Goal: Use online tool/utility: Utilize a website feature to perform a specific function

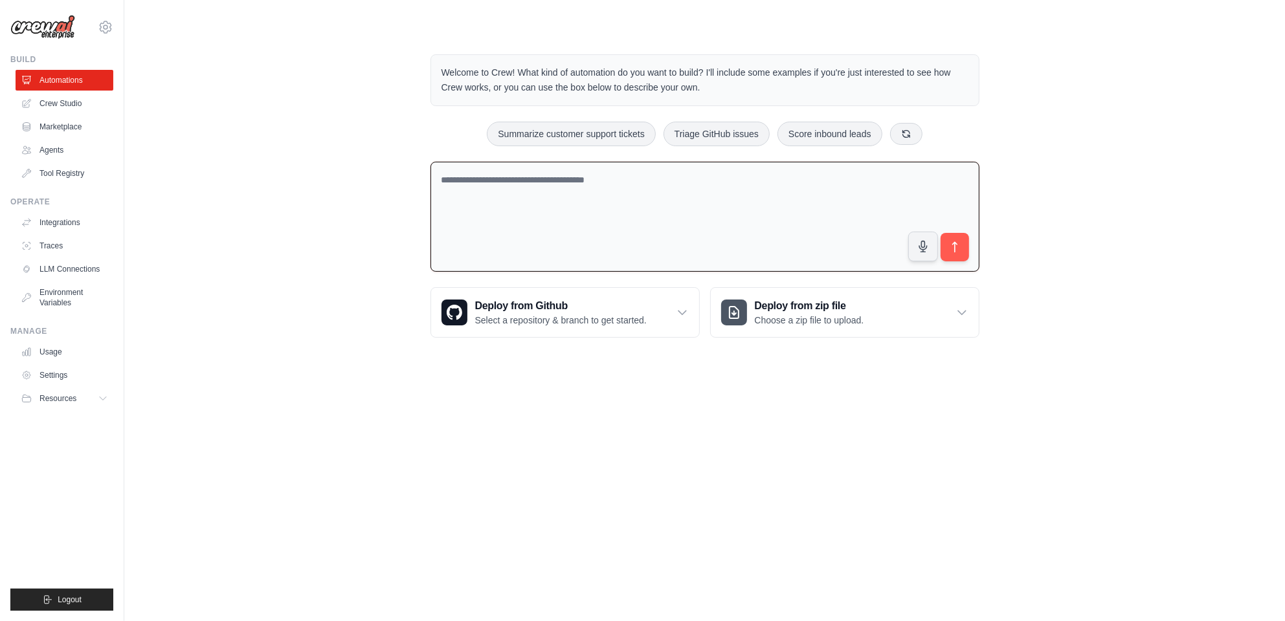
click at [485, 184] on textarea at bounding box center [704, 217] width 549 height 111
click at [484, 181] on textarea at bounding box center [704, 217] width 549 height 111
type textarea "*"
type textarea "**********"
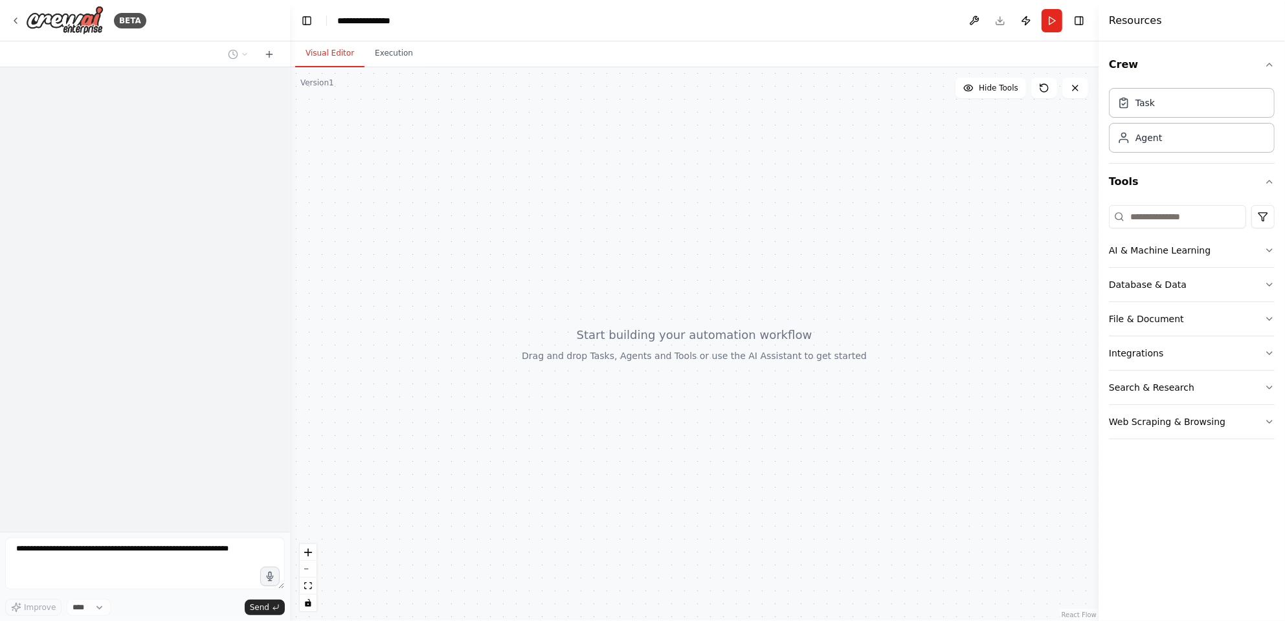
select select "****"
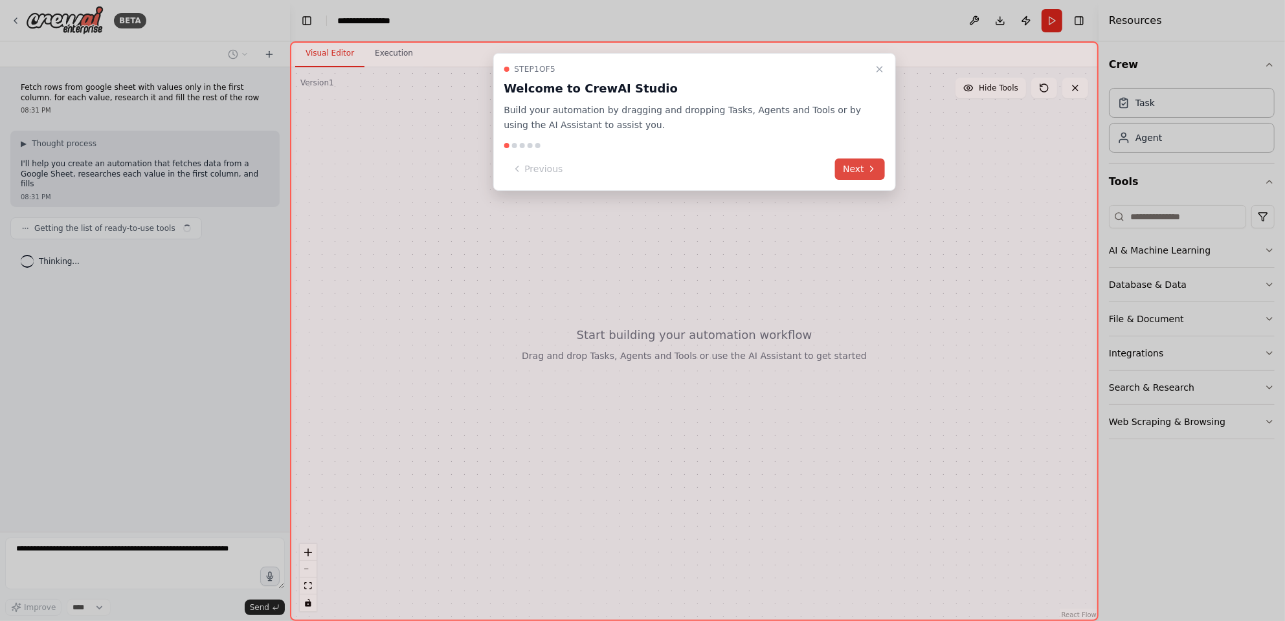
click at [869, 165] on icon at bounding box center [872, 169] width 10 height 10
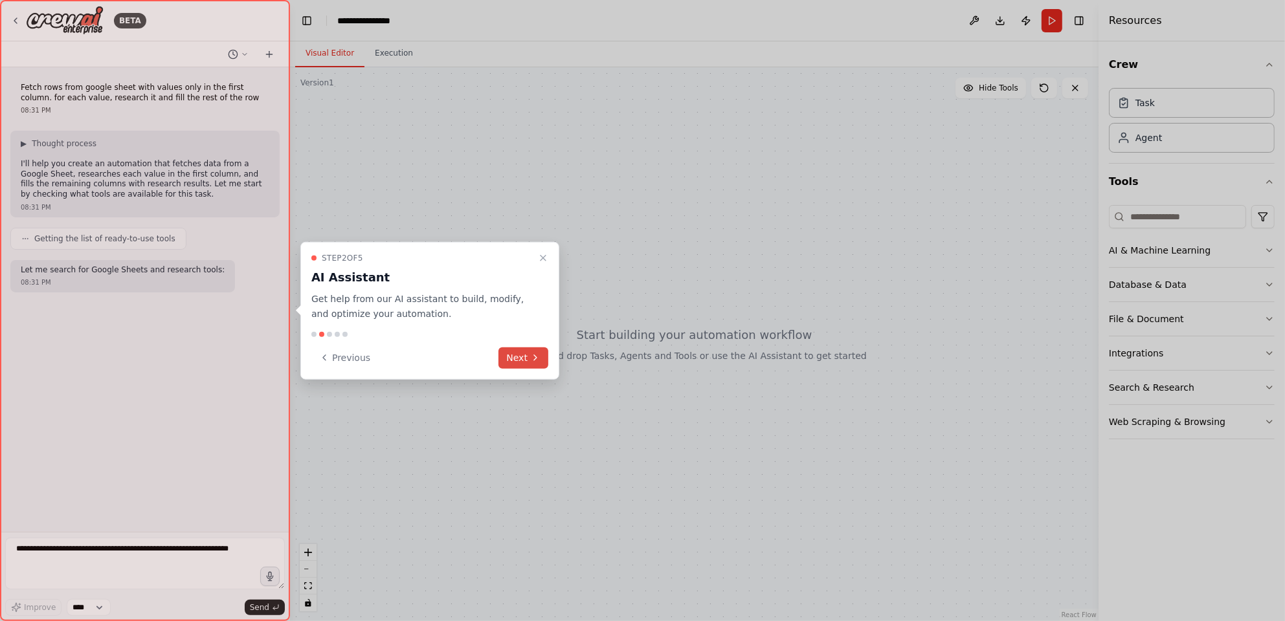
click at [514, 352] on button "Next" at bounding box center [523, 357] width 50 height 21
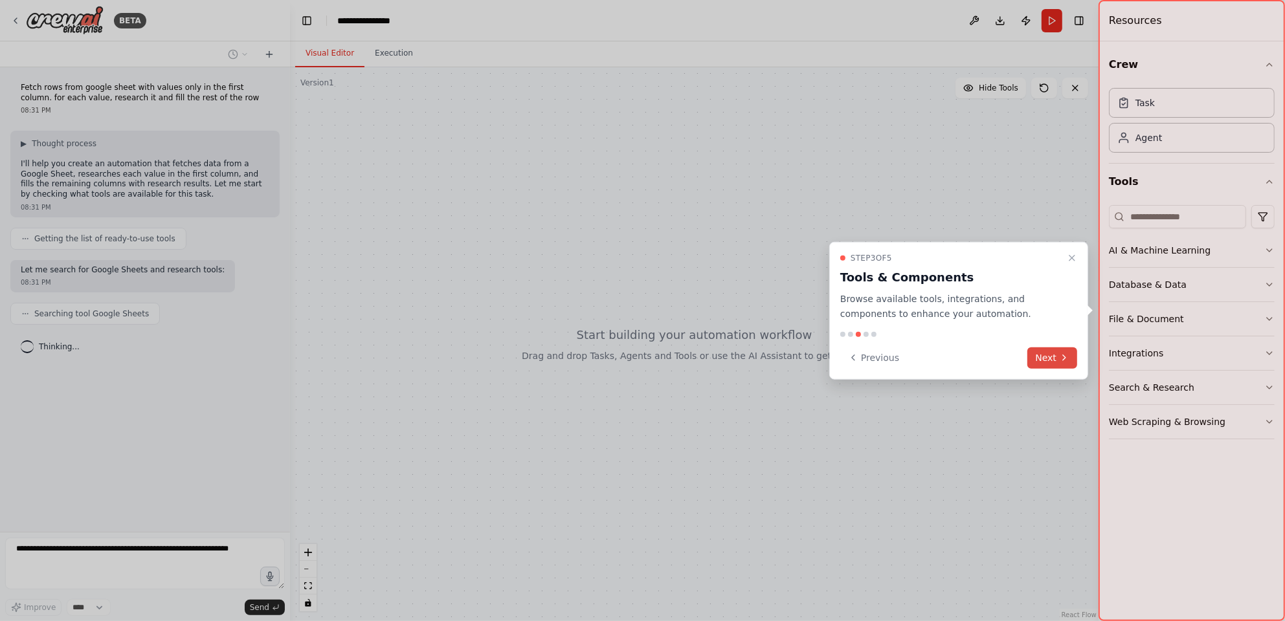
click at [1051, 352] on button "Next" at bounding box center [1052, 357] width 50 height 21
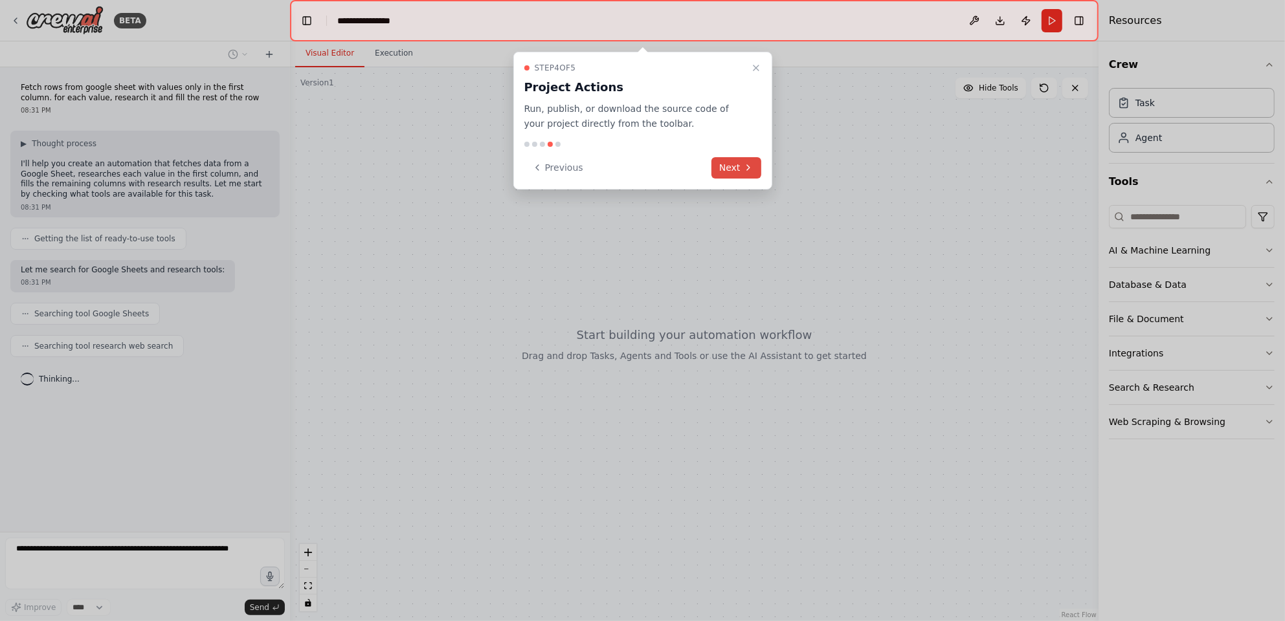
click at [734, 168] on button "Next" at bounding box center [736, 167] width 50 height 21
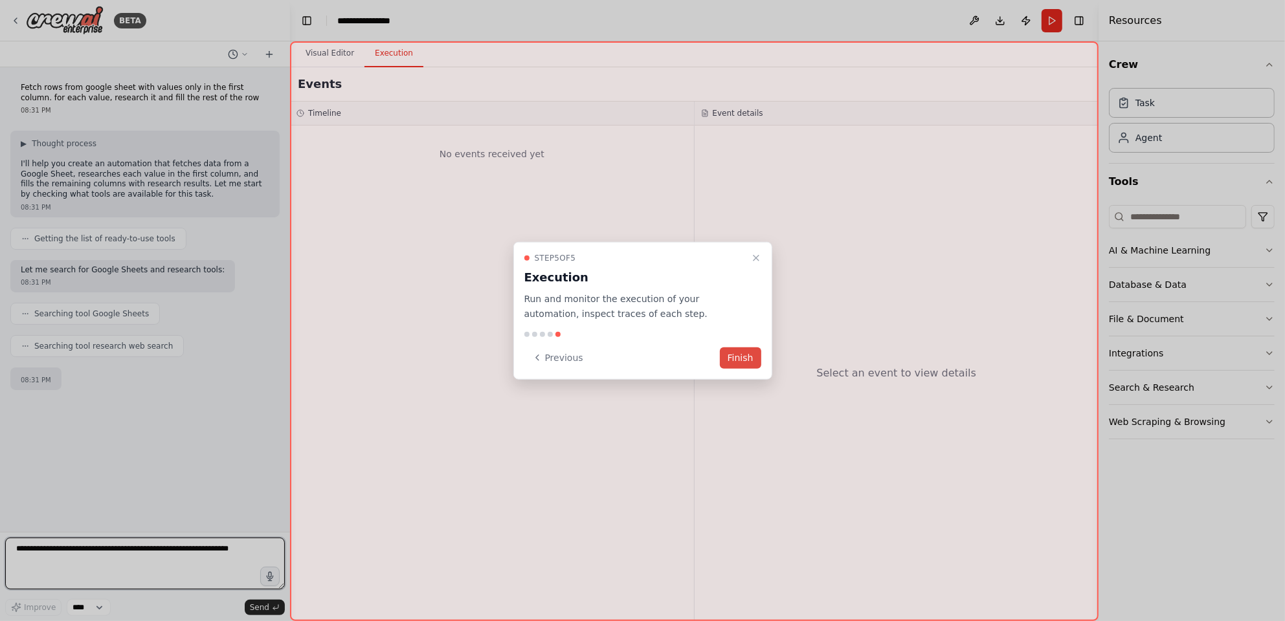
click at [736, 350] on button "Finish" at bounding box center [740, 357] width 41 height 21
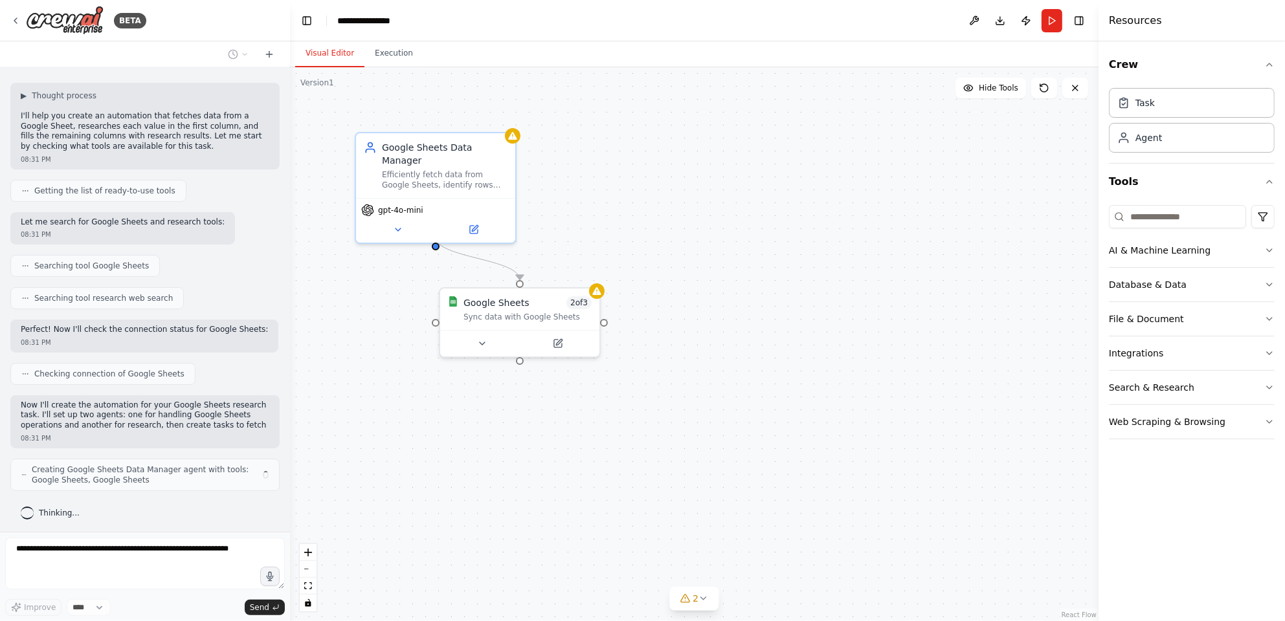
scroll to position [58, 0]
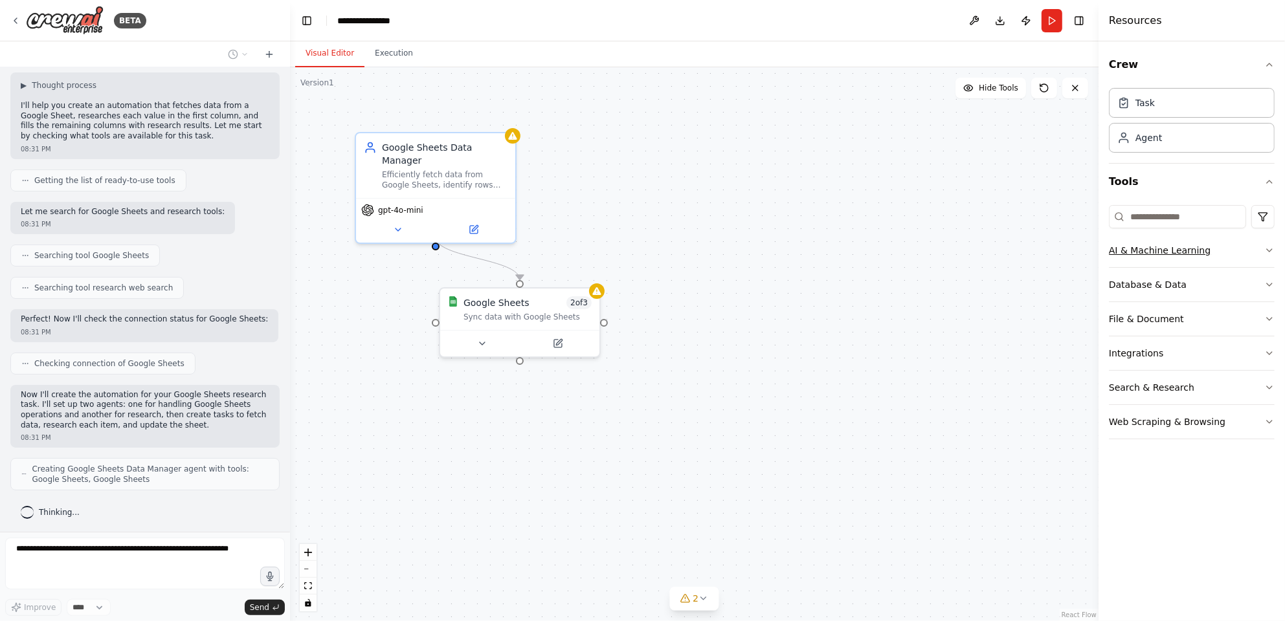
click at [1206, 250] on button "AI & Machine Learning" at bounding box center [1192, 251] width 166 height 34
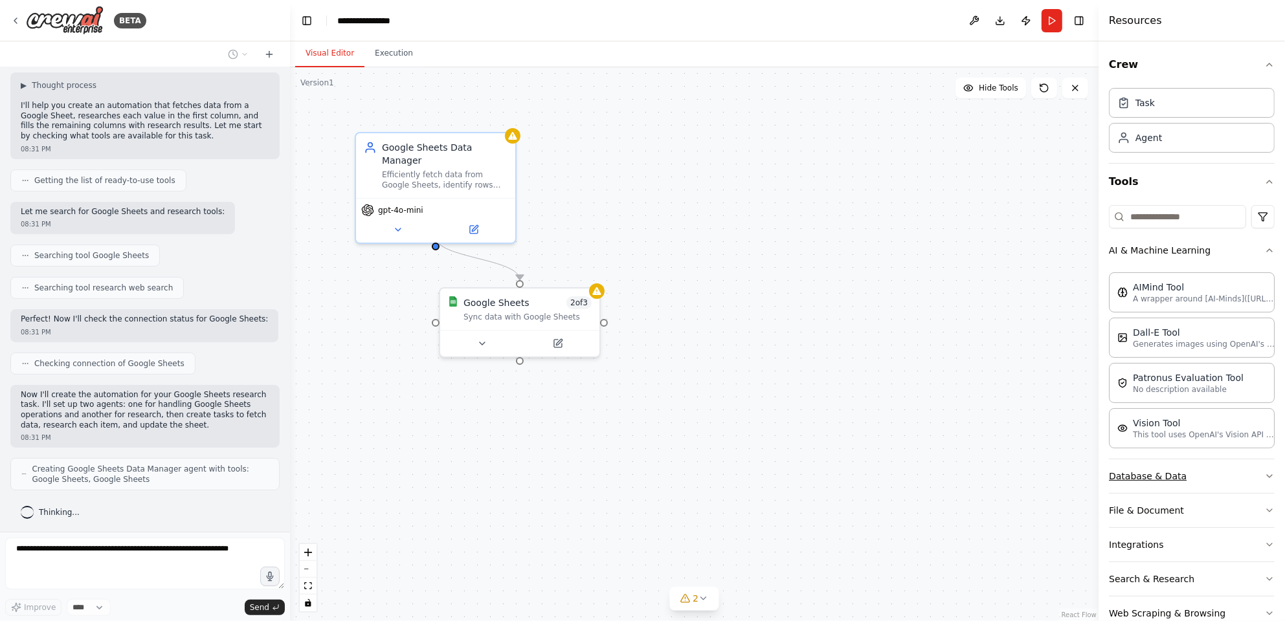
click at [1197, 472] on button "Database & Data" at bounding box center [1192, 477] width 166 height 34
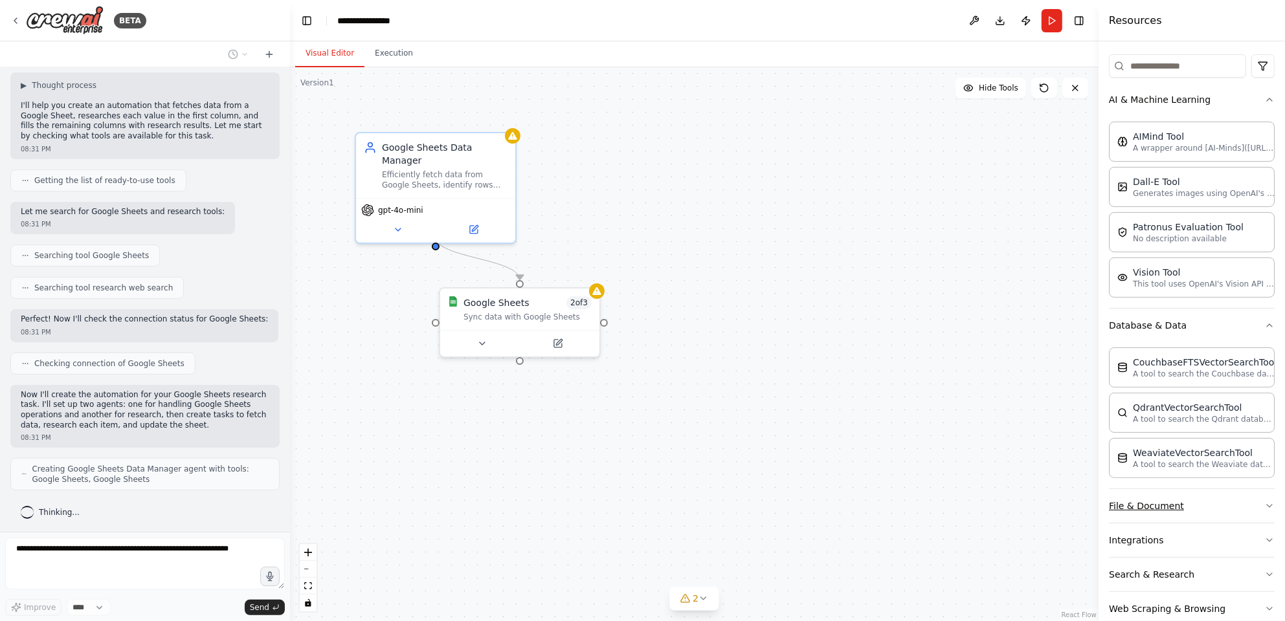
scroll to position [173, 0]
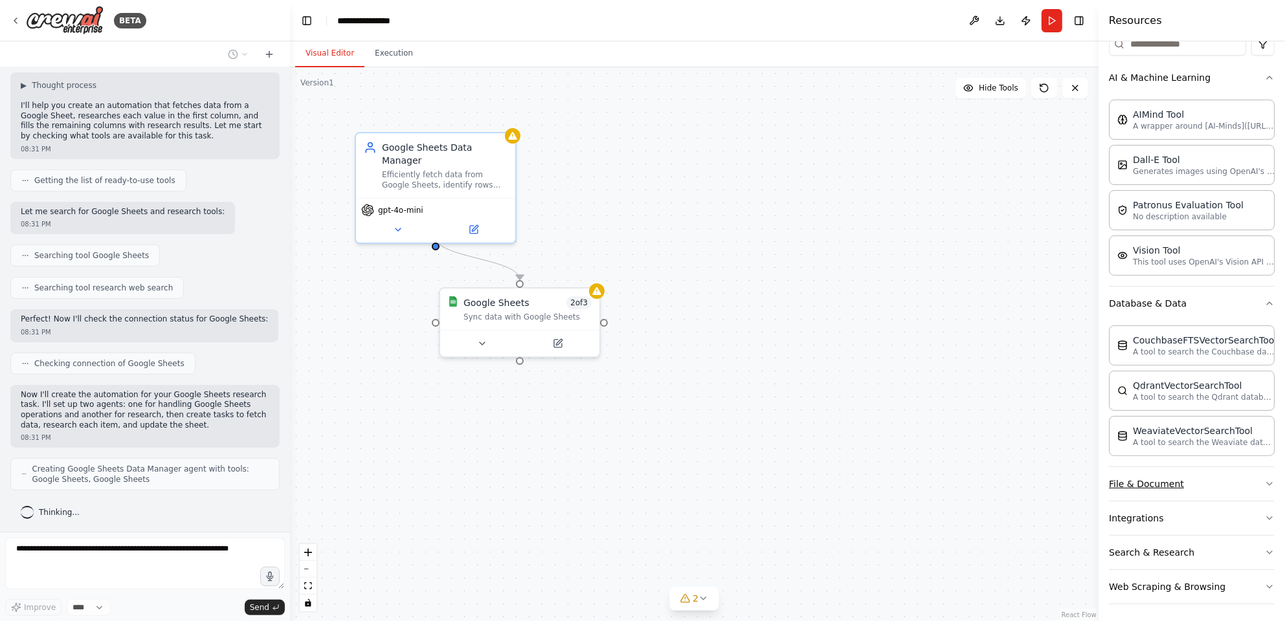
click at [1216, 476] on button "File & Document" at bounding box center [1192, 484] width 166 height 34
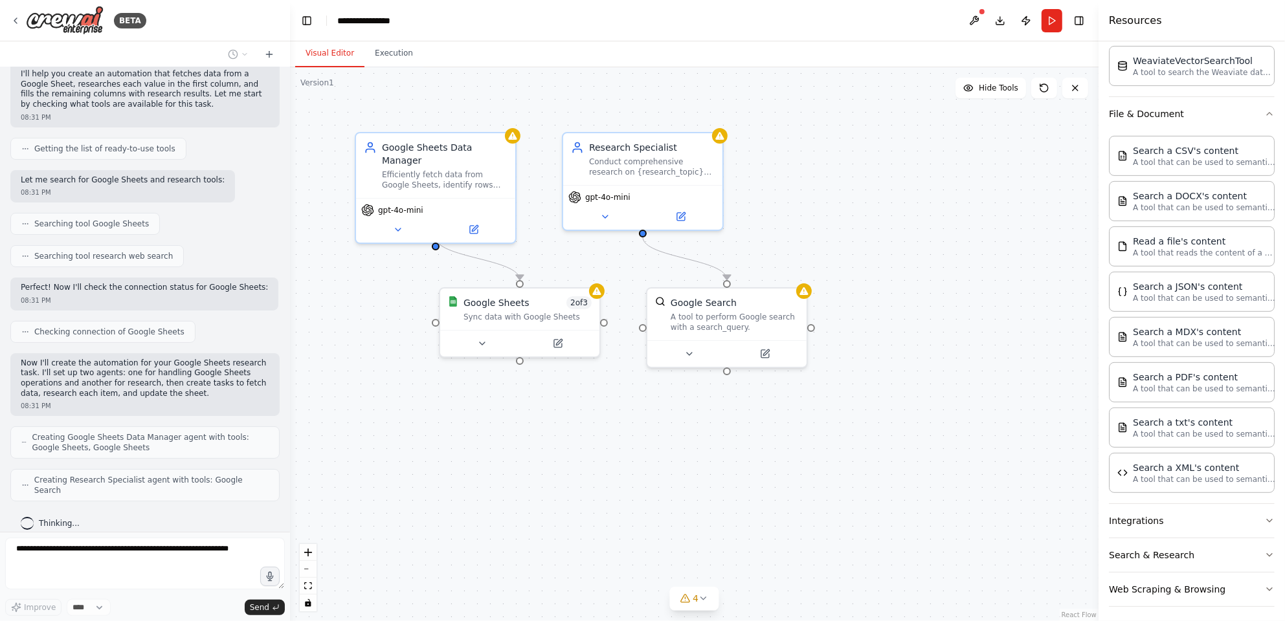
scroll to position [522, 0]
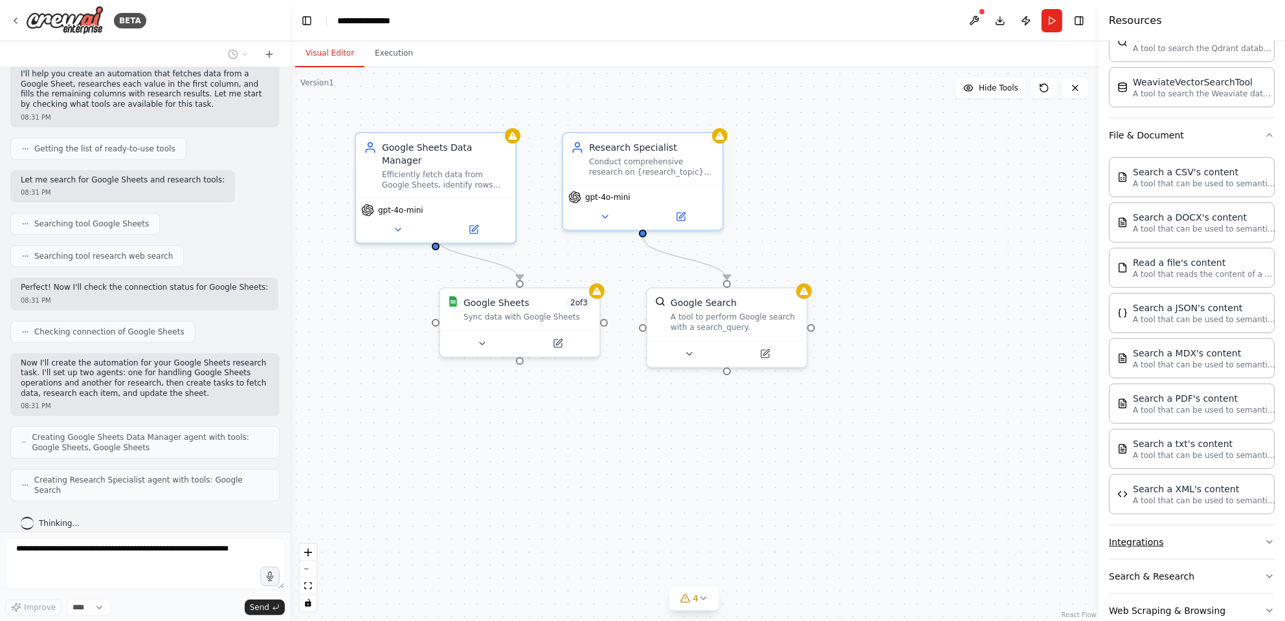
click at [1183, 541] on button "Integrations" at bounding box center [1192, 543] width 166 height 34
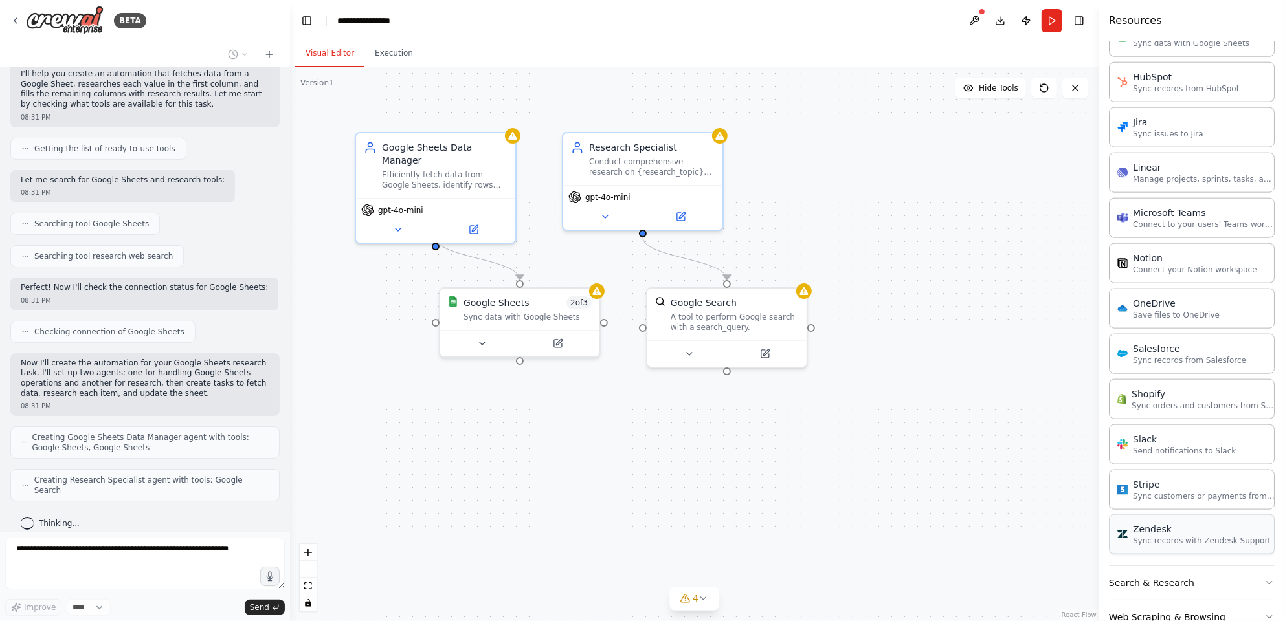
scroll to position [165, 0]
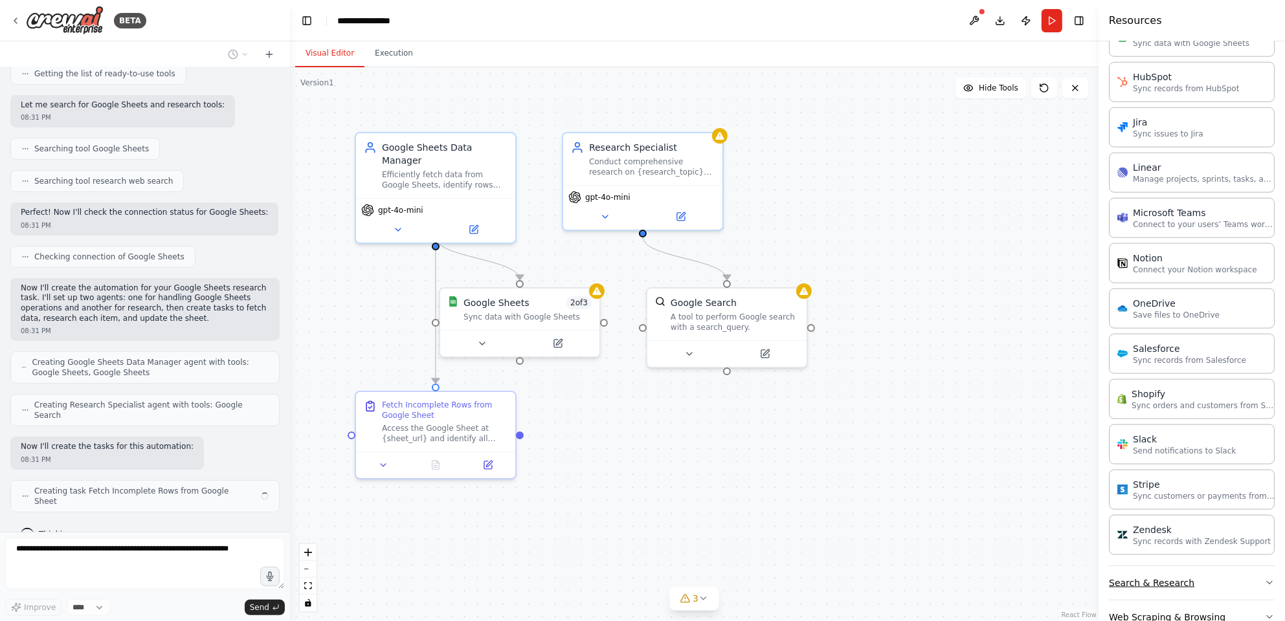
click at [1155, 568] on button "Search & Research" at bounding box center [1192, 583] width 166 height 34
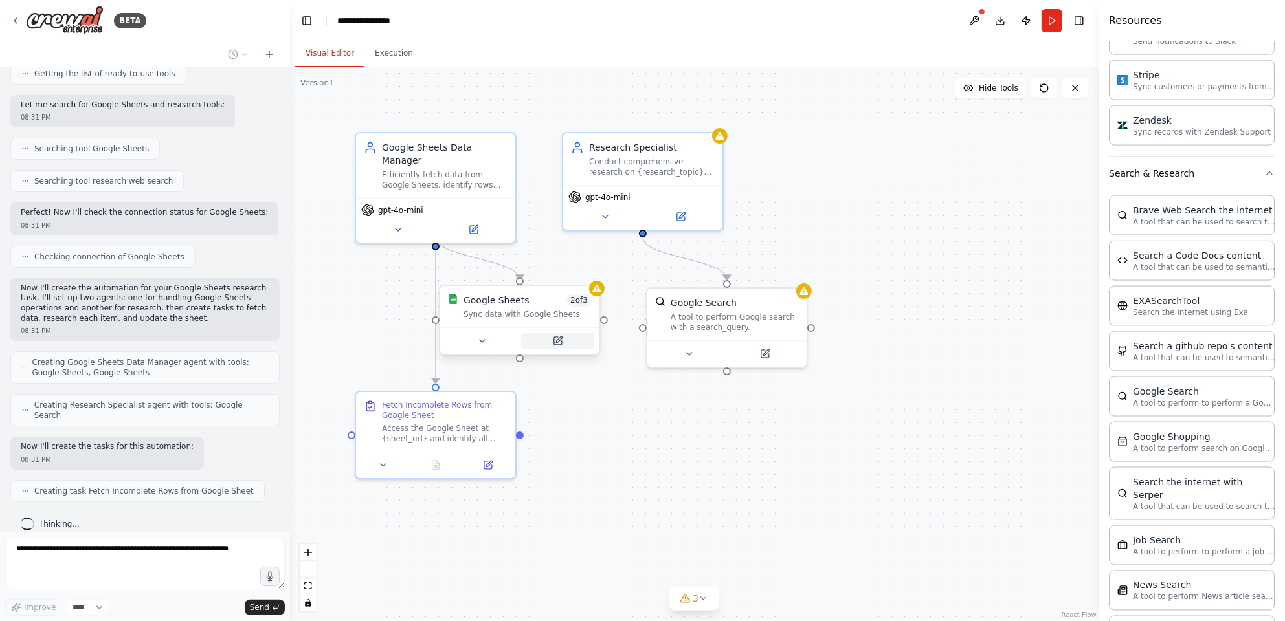
scroll to position [197, 0]
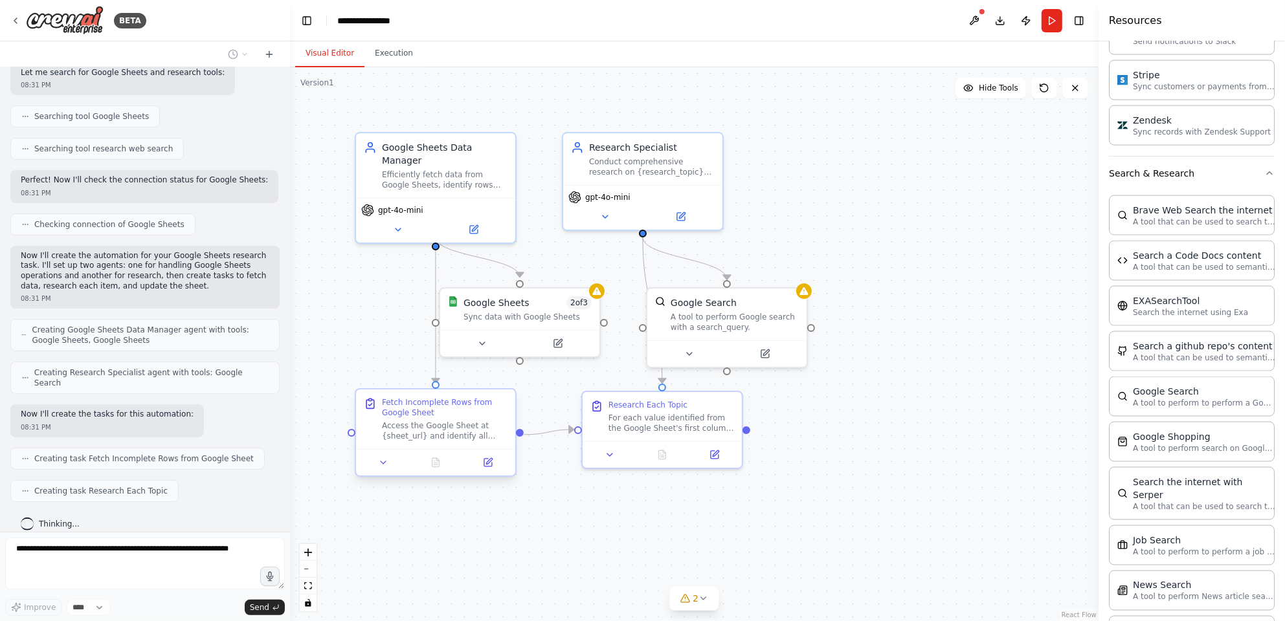
click at [443, 421] on div "Access the Google Sheet at {sheet_url} and identify all rows that have values o…" at bounding box center [445, 431] width 126 height 21
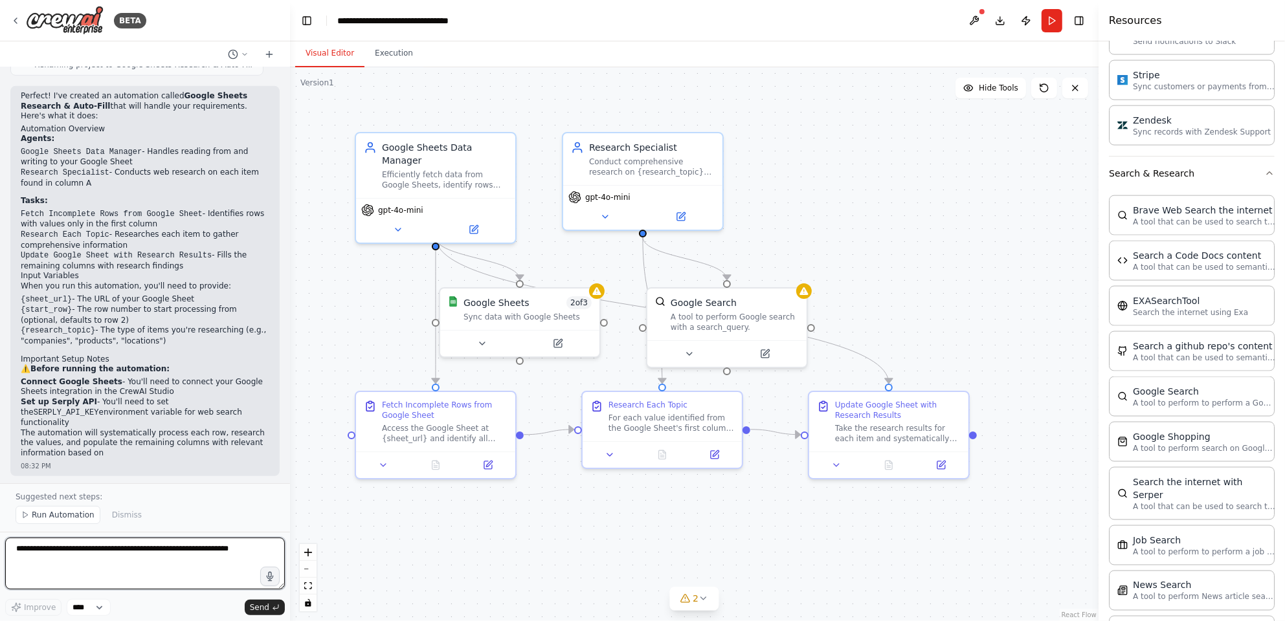
scroll to position [784, 0]
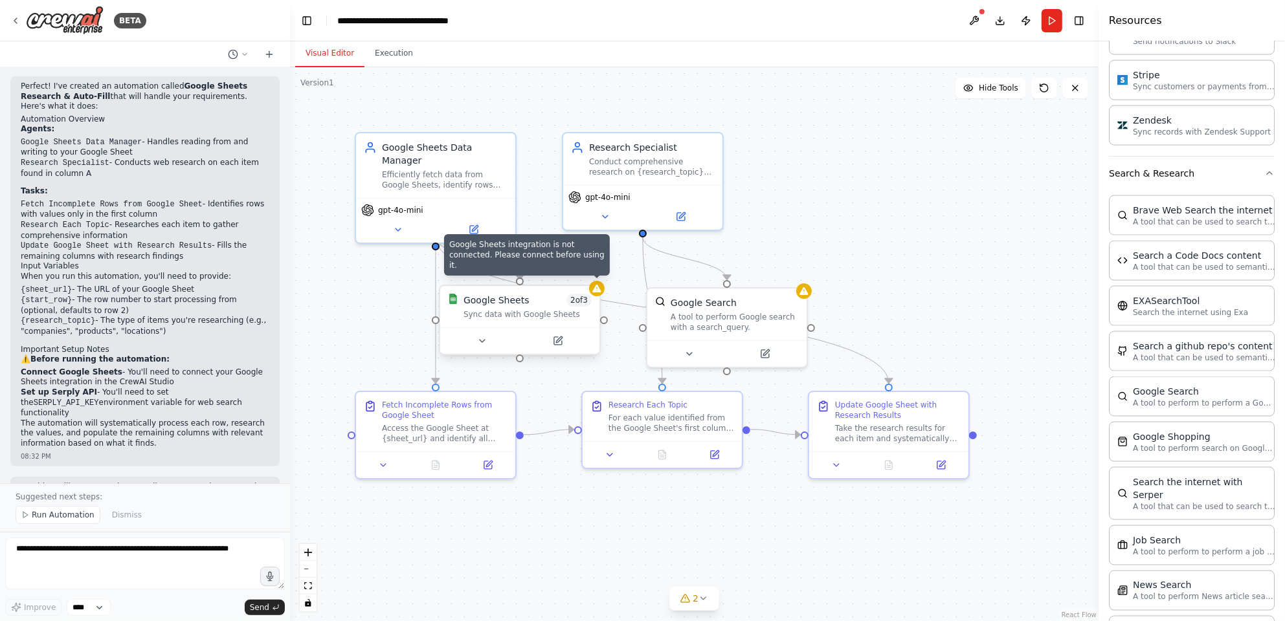
click at [599, 289] on icon at bounding box center [596, 289] width 8 height 8
click at [596, 293] on icon at bounding box center [597, 288] width 10 height 10
click at [498, 311] on div "Sync data with Google Sheets" at bounding box center [527, 314] width 128 height 10
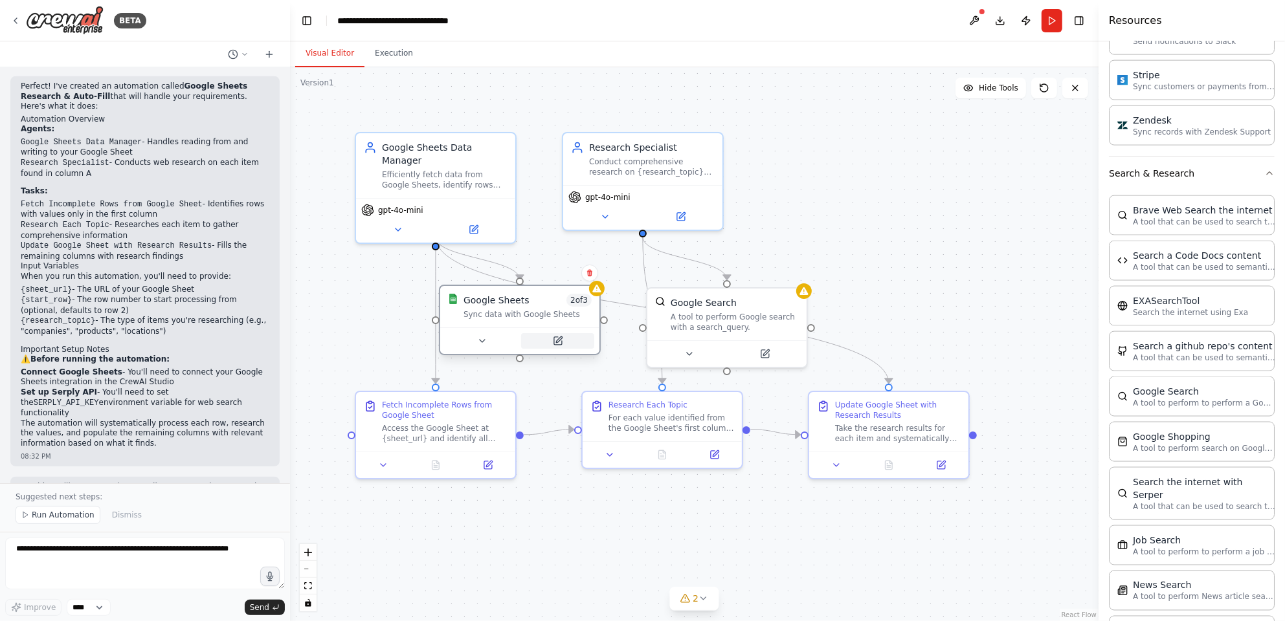
click at [557, 337] on icon at bounding box center [558, 341] width 8 height 8
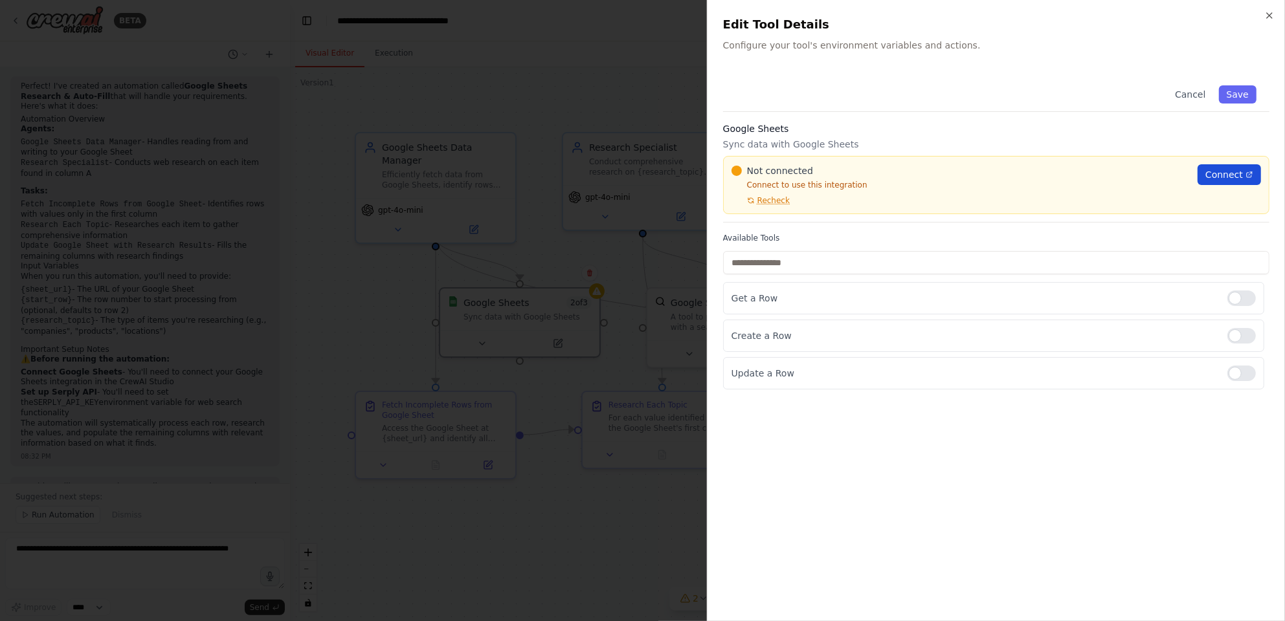
click at [1238, 172] on span "Connect" at bounding box center [1224, 174] width 38 height 13
click at [772, 199] on span "Recheck" at bounding box center [773, 200] width 32 height 10
click at [1231, 179] on span "Connect" at bounding box center [1224, 174] width 38 height 13
click at [775, 199] on span "Recheck" at bounding box center [773, 200] width 32 height 10
click at [601, 72] on div at bounding box center [642, 310] width 1285 height 621
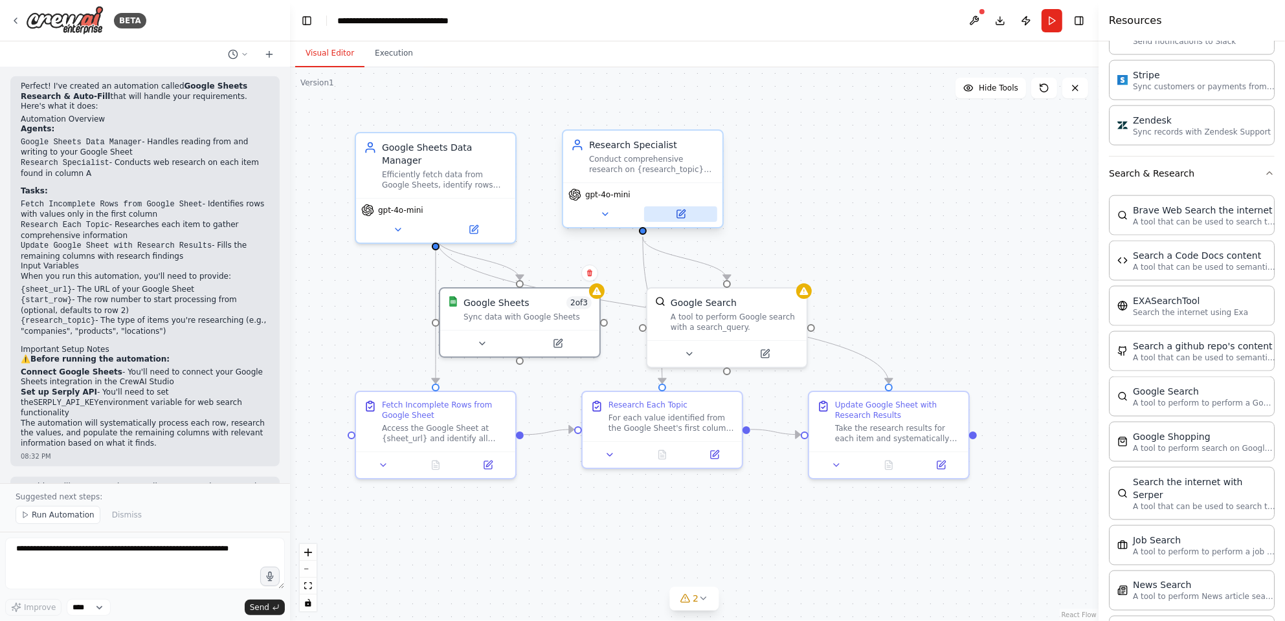
click at [683, 217] on icon at bounding box center [681, 214] width 8 height 8
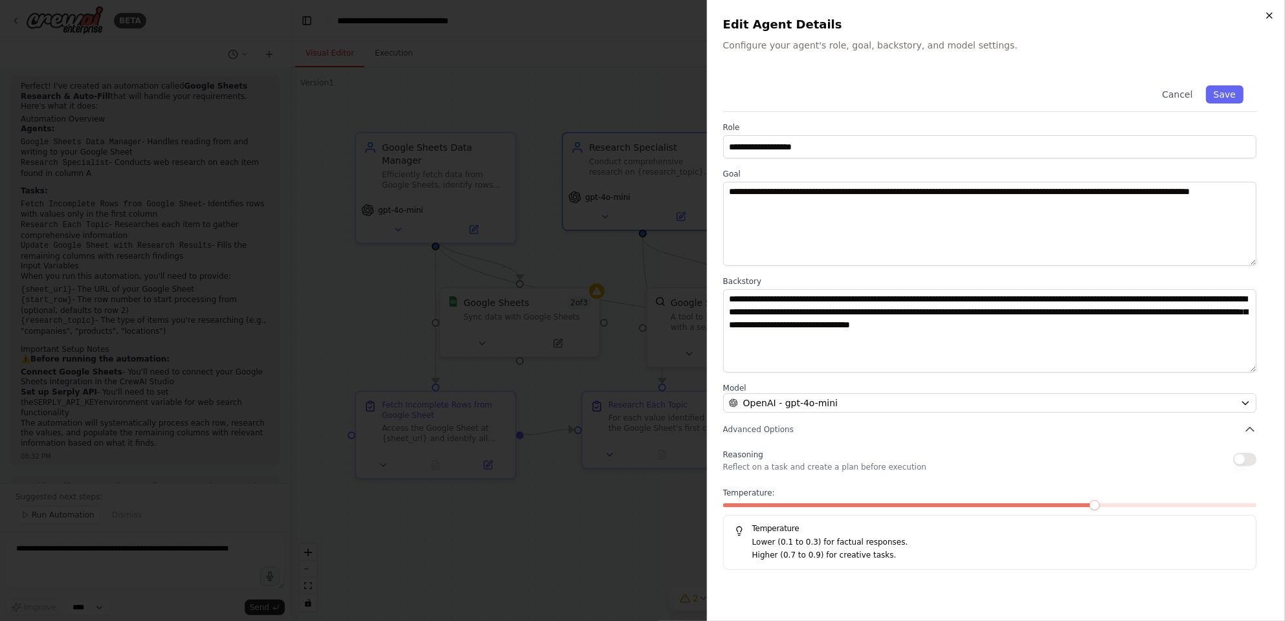
click at [1267, 14] on icon "button" at bounding box center [1269, 15] width 5 height 5
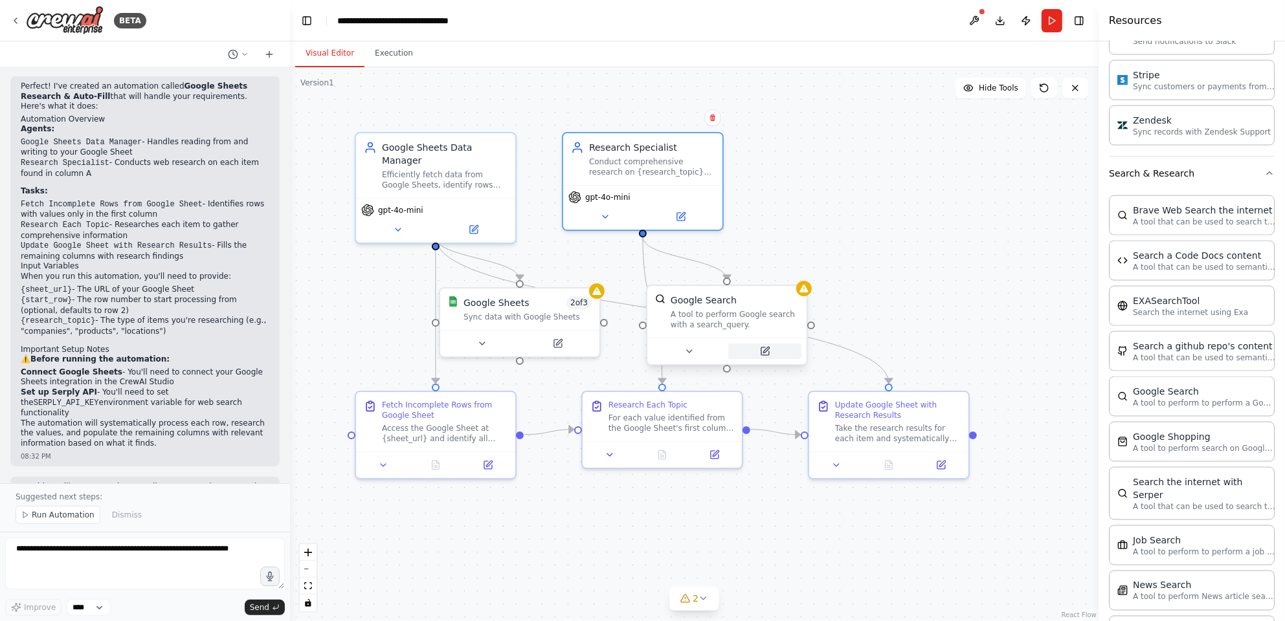
click at [772, 355] on button at bounding box center [764, 352] width 73 height 16
click at [779, 345] on button at bounding box center [771, 352] width 73 height 16
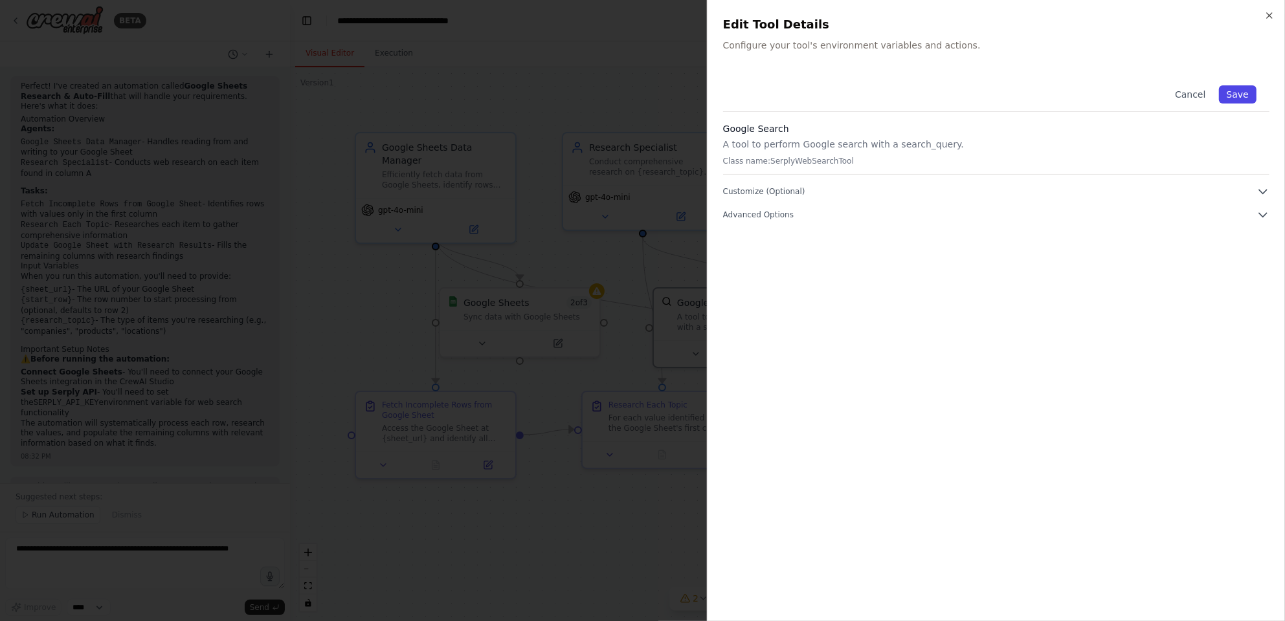
click at [1234, 92] on button "Save" at bounding box center [1238, 94] width 38 height 18
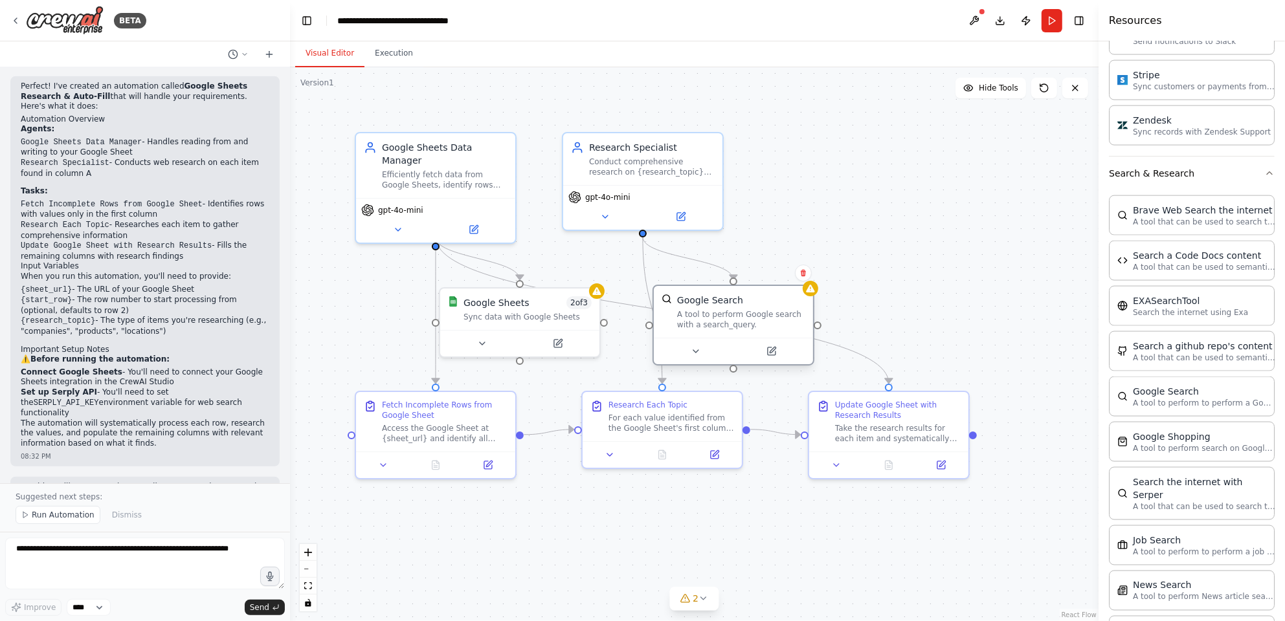
click at [803, 298] on div "Google Search" at bounding box center [741, 300] width 128 height 13
click at [772, 346] on icon at bounding box center [771, 351] width 10 height 10
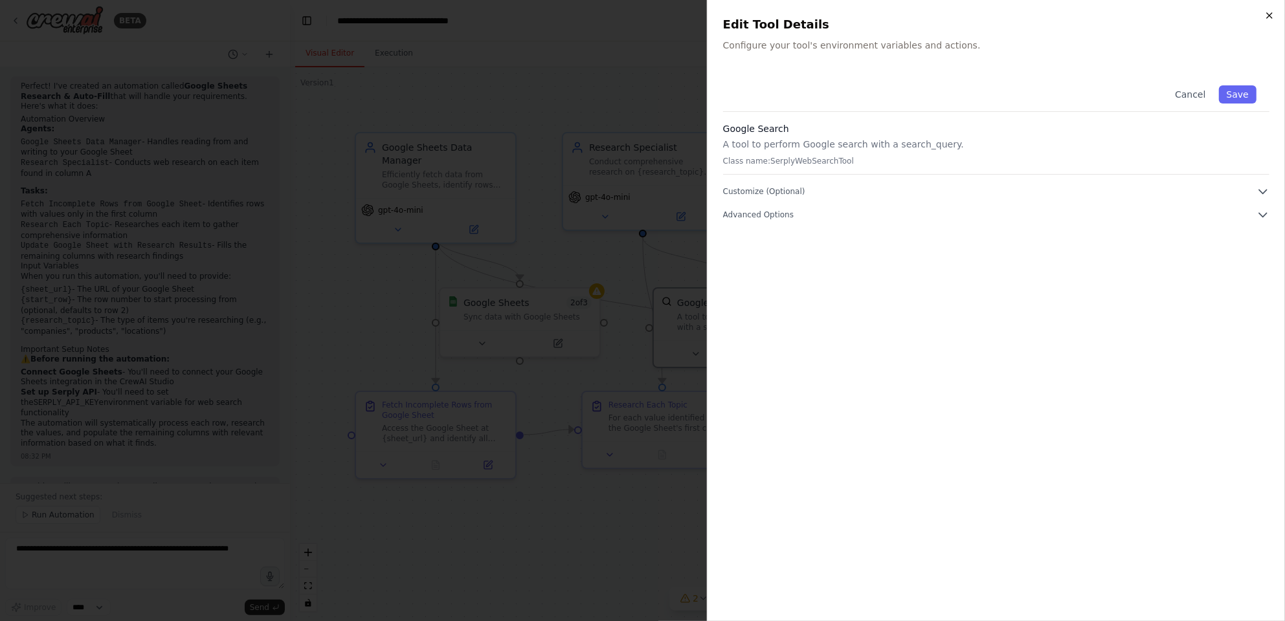
click at [1267, 16] on icon "button" at bounding box center [1269, 15] width 10 height 10
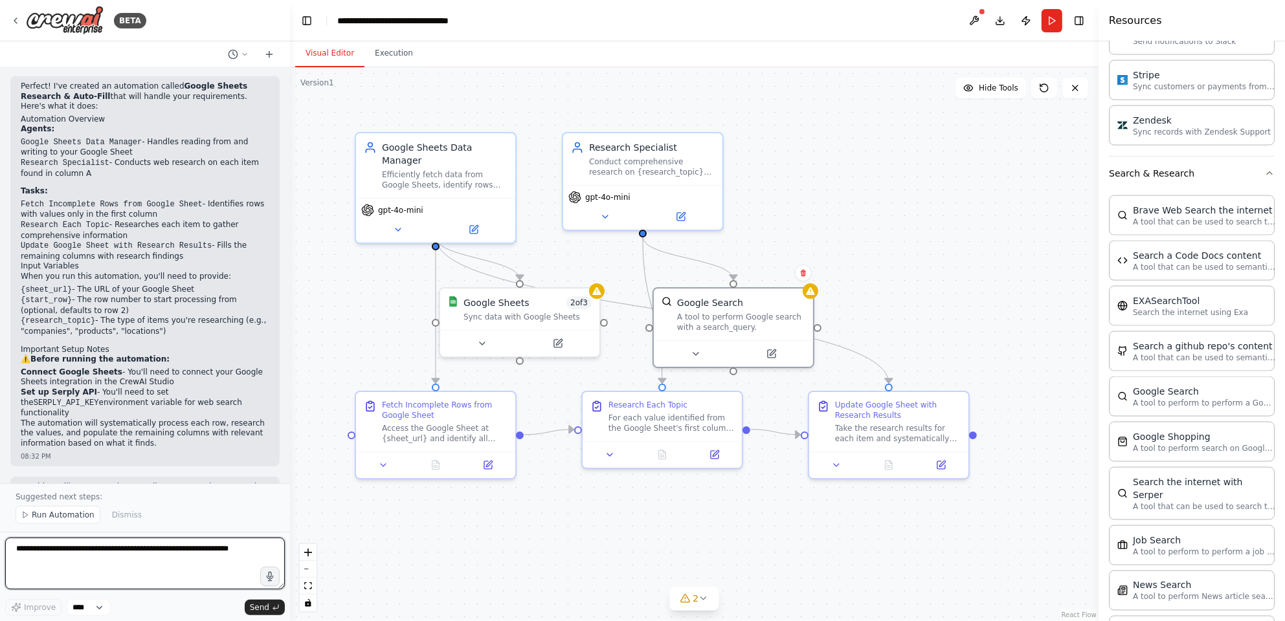
click at [114, 555] on textarea at bounding box center [145, 564] width 280 height 52
click at [391, 53] on button "Execution" at bounding box center [393, 53] width 59 height 27
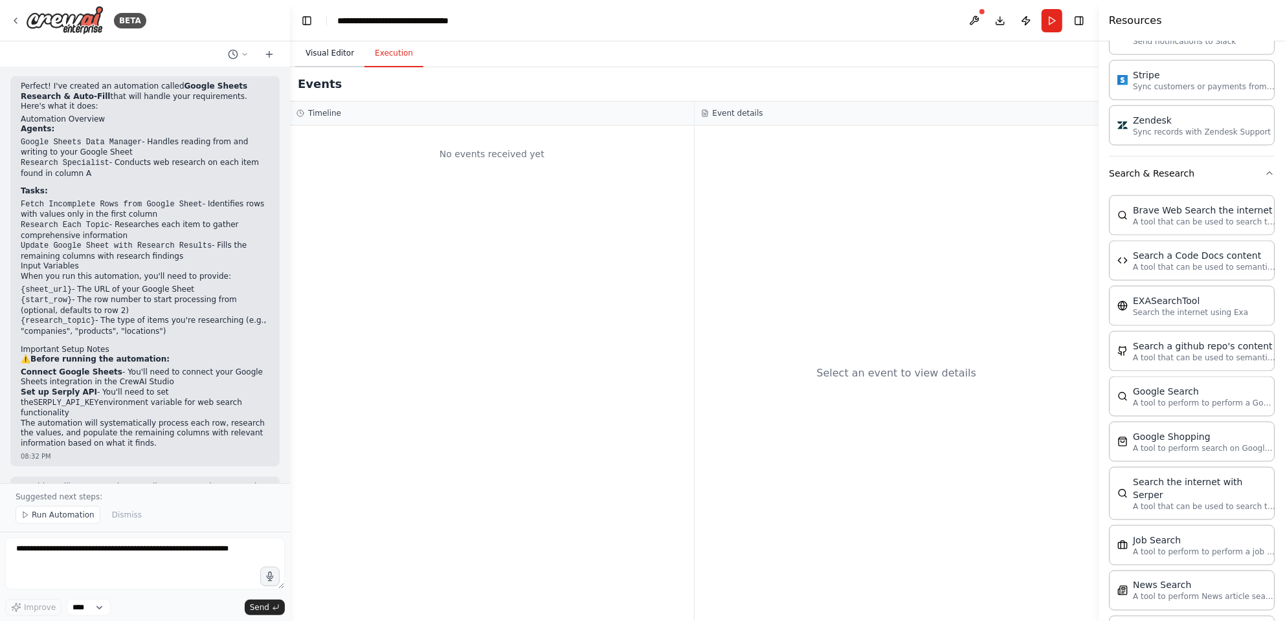
click at [342, 48] on button "Visual Editor" at bounding box center [329, 53] width 69 height 27
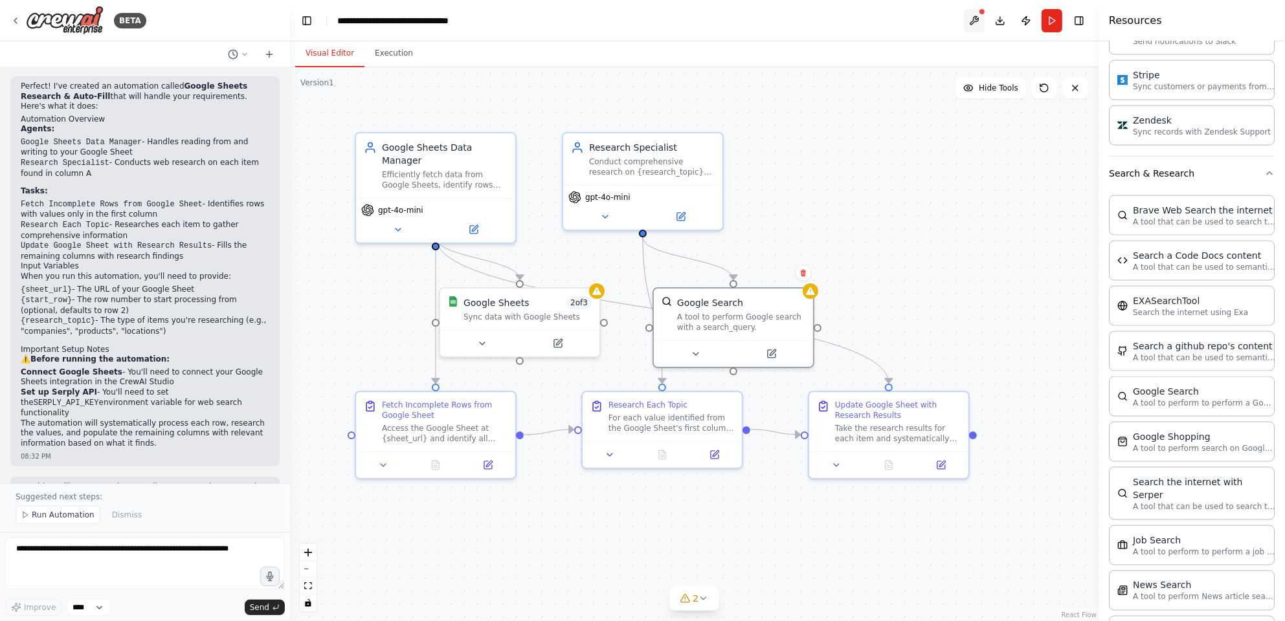
click at [977, 19] on button at bounding box center [974, 20] width 21 height 23
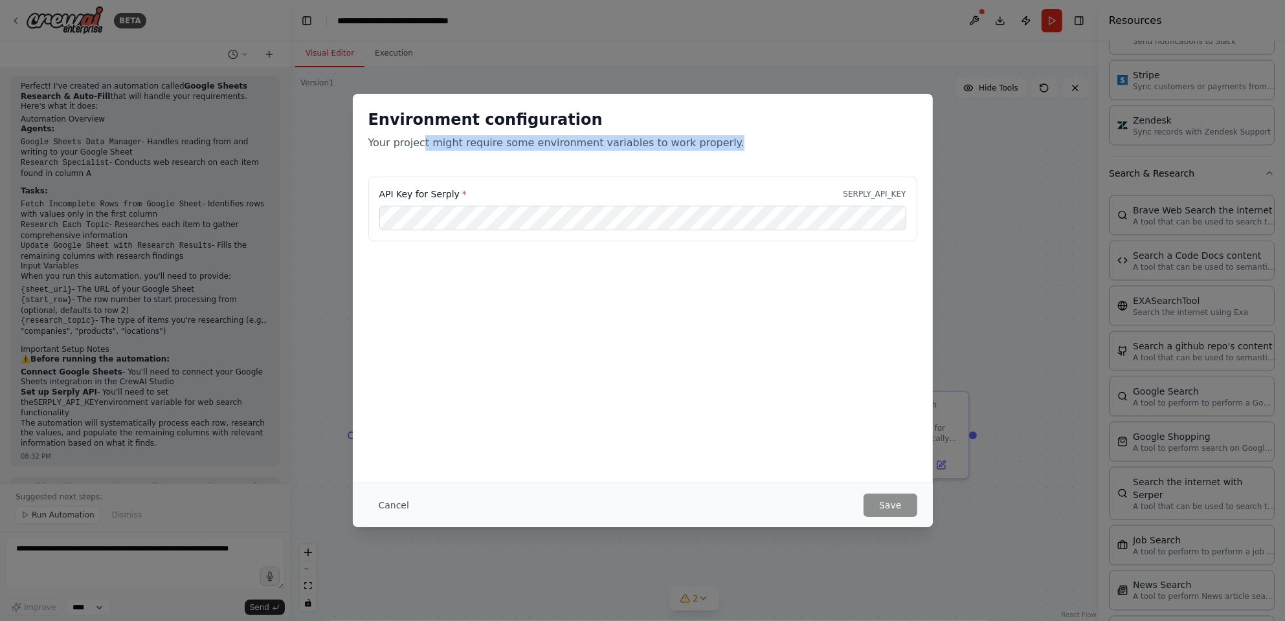
drag, startPoint x: 432, startPoint y: 144, endPoint x: 715, endPoint y: 147, distance: 282.2
click at [715, 147] on p "Your project might require some environment variables to work properly." at bounding box center [642, 143] width 549 height 16
click at [710, 283] on div "API Key for Serply * SERPLY_API_KEY" at bounding box center [643, 241] width 580 height 129
click at [951, 165] on div "Environment configuration Your project might require some environment variables…" at bounding box center [642, 310] width 1285 height 621
click at [395, 505] on button "Cancel" at bounding box center [393, 505] width 51 height 23
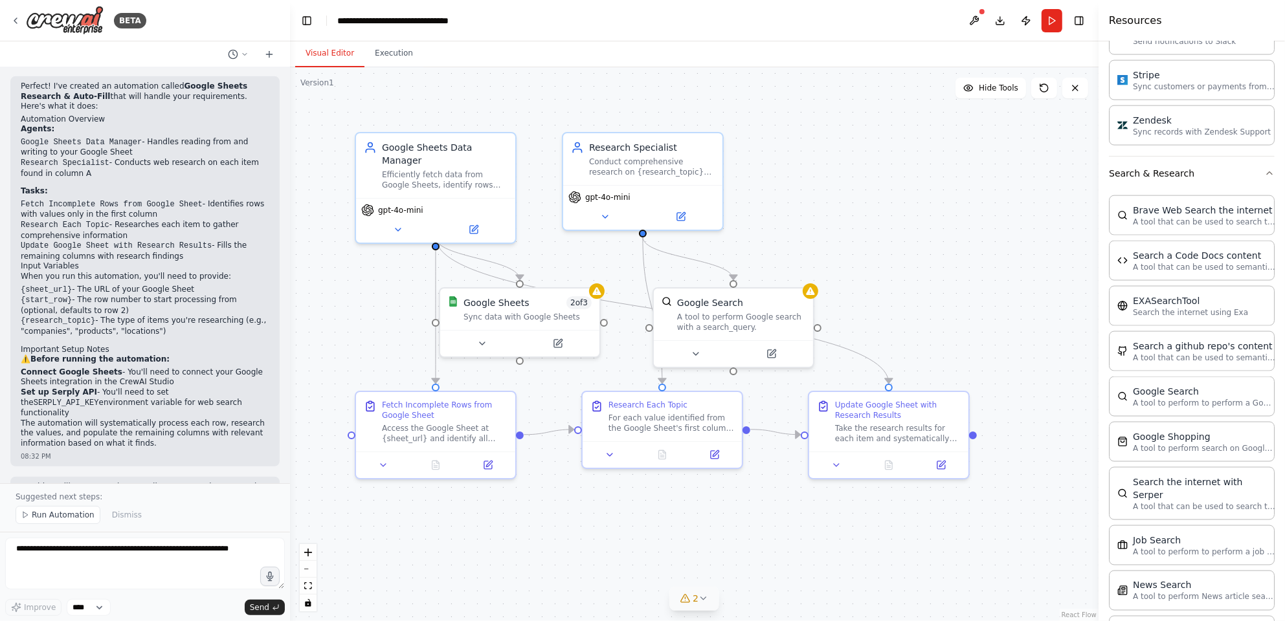
click at [689, 605] on button "2" at bounding box center [694, 599] width 50 height 24
click at [474, 566] on div ".deletable-edge-delete-btn { width: 20px; height: 20px; border: 0px solid #ffff…" at bounding box center [694, 344] width 808 height 554
click at [872, 520] on icon at bounding box center [877, 523] width 10 height 10
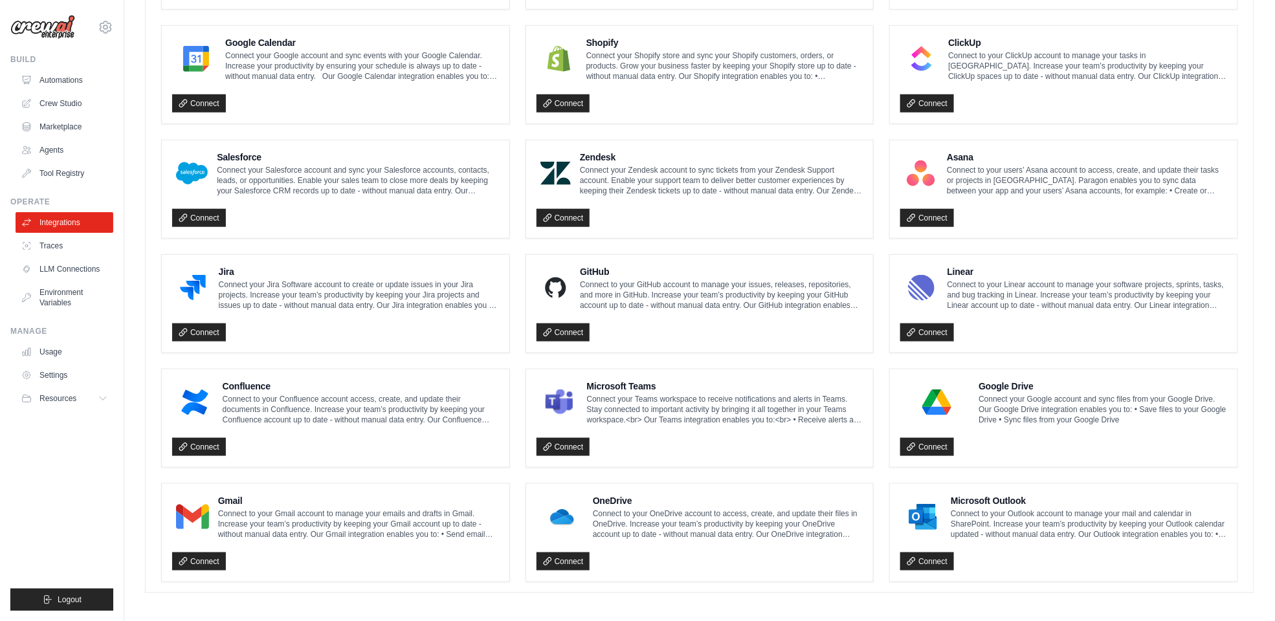
scroll to position [569, 0]
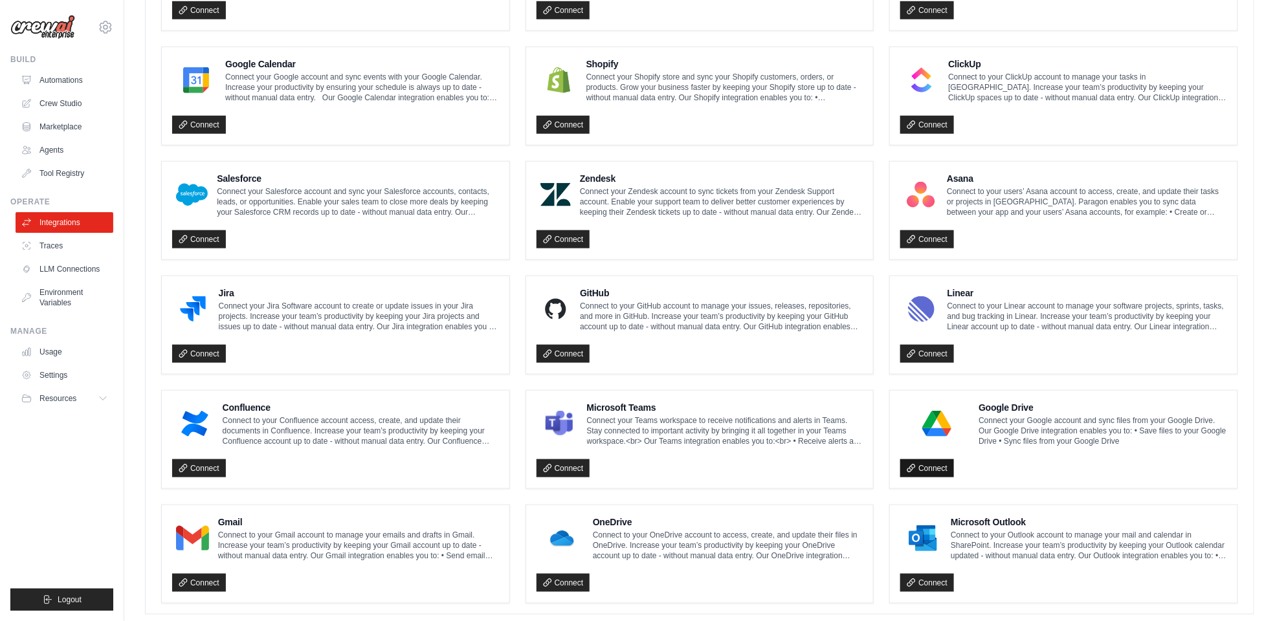
click at [931, 463] on link "Connect" at bounding box center [927, 469] width 54 height 18
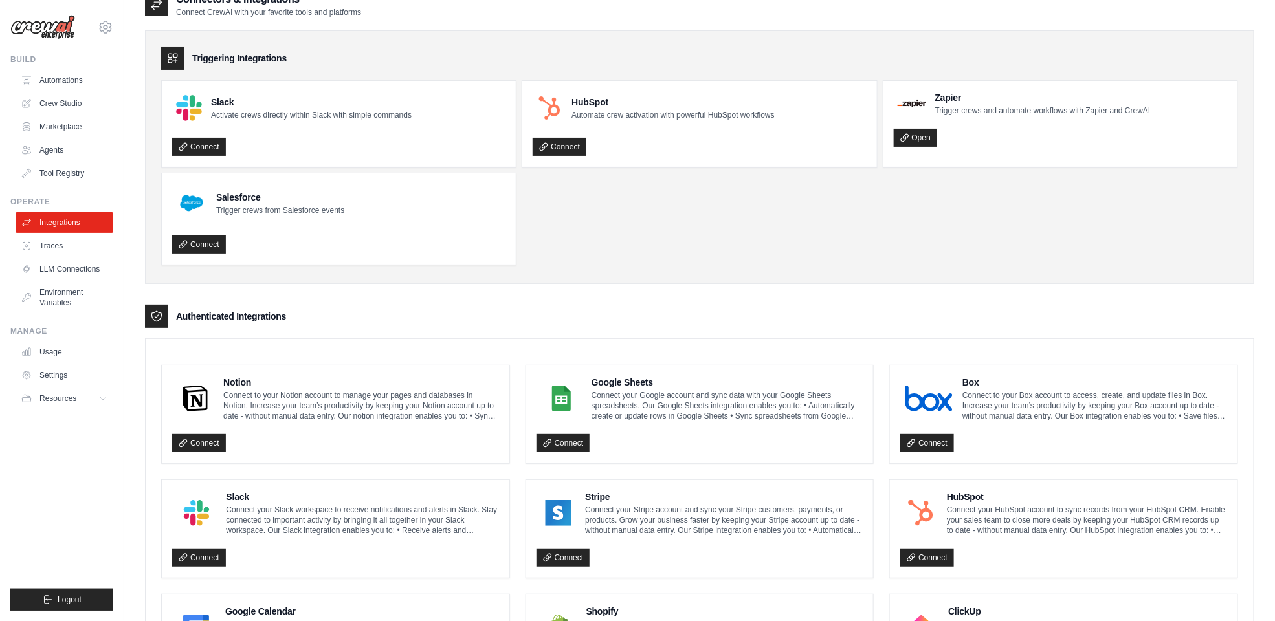
scroll to position [0, 0]
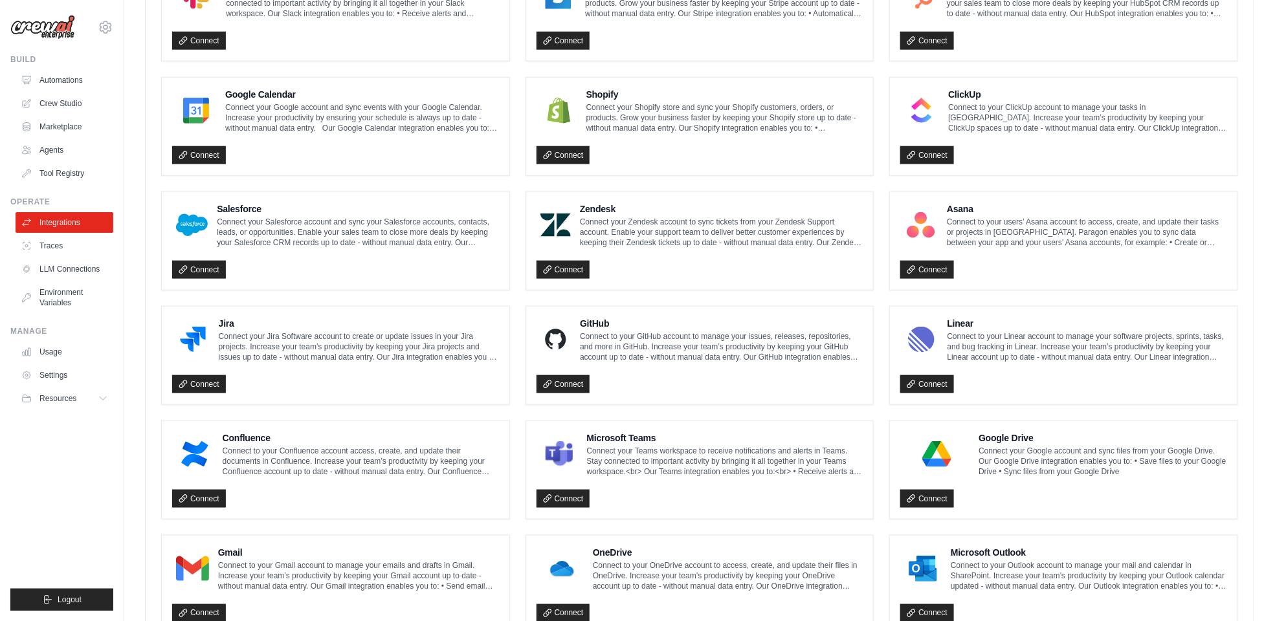
scroll to position [604, 0]
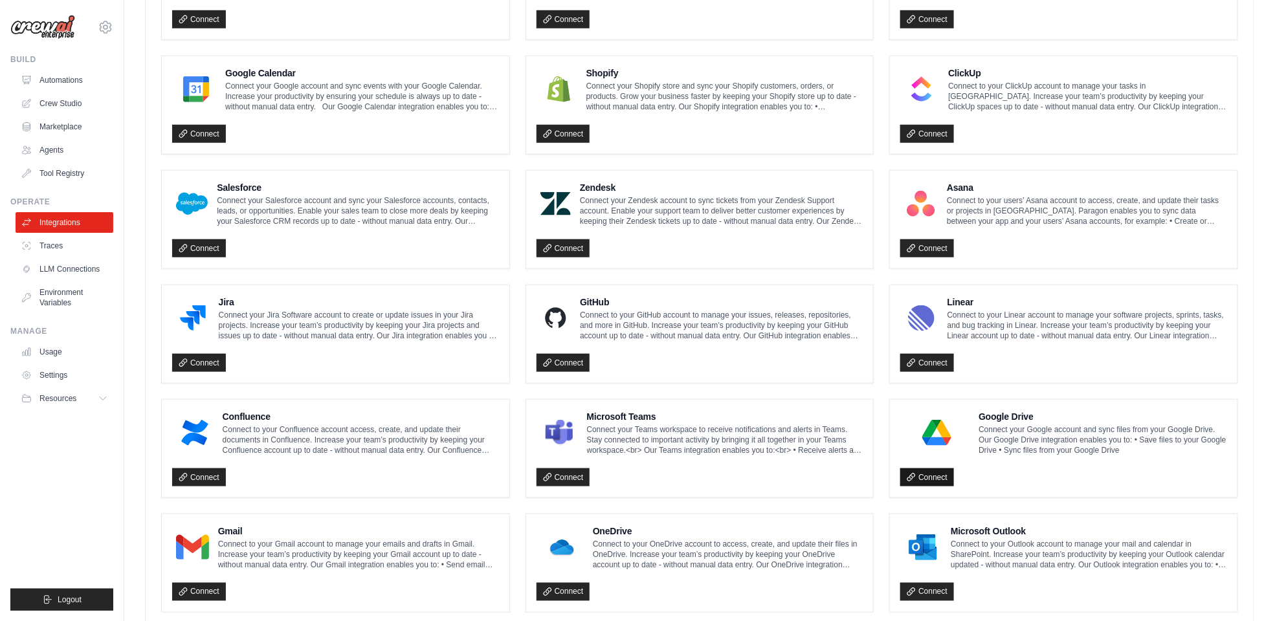
click at [930, 475] on link "Connect" at bounding box center [927, 478] width 54 height 18
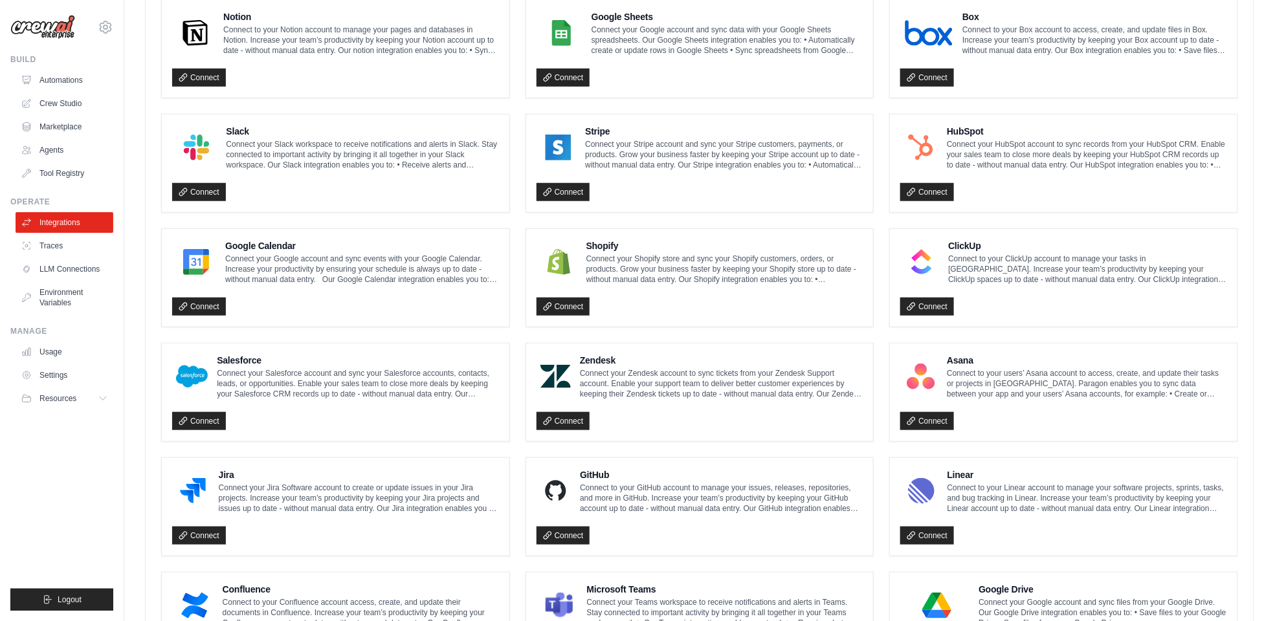
scroll to position [410, 0]
